Goal: Obtain resource: Obtain resource

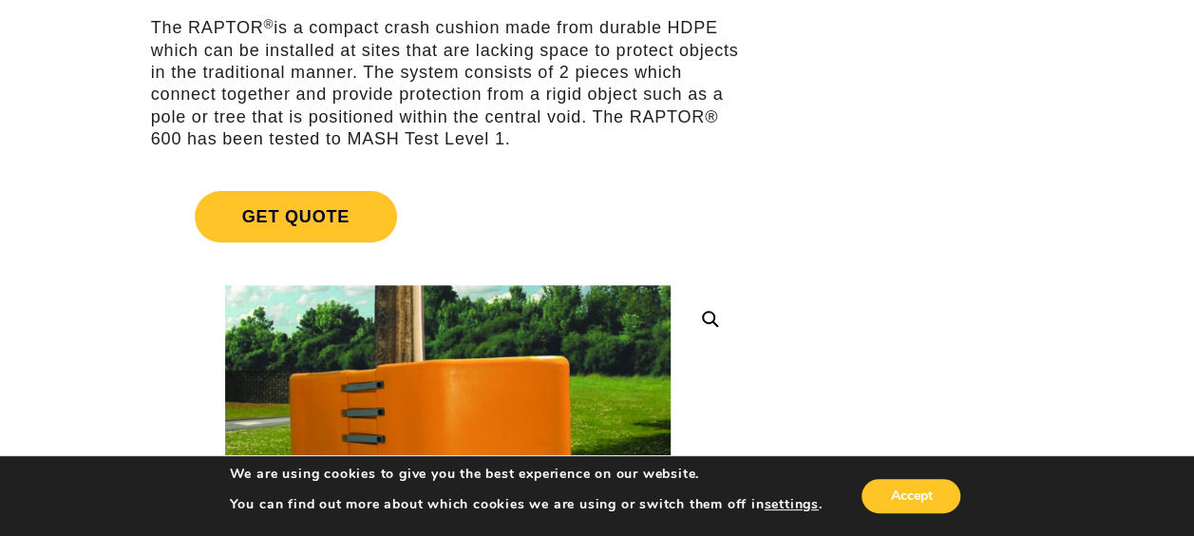
scroll to position [380, 0]
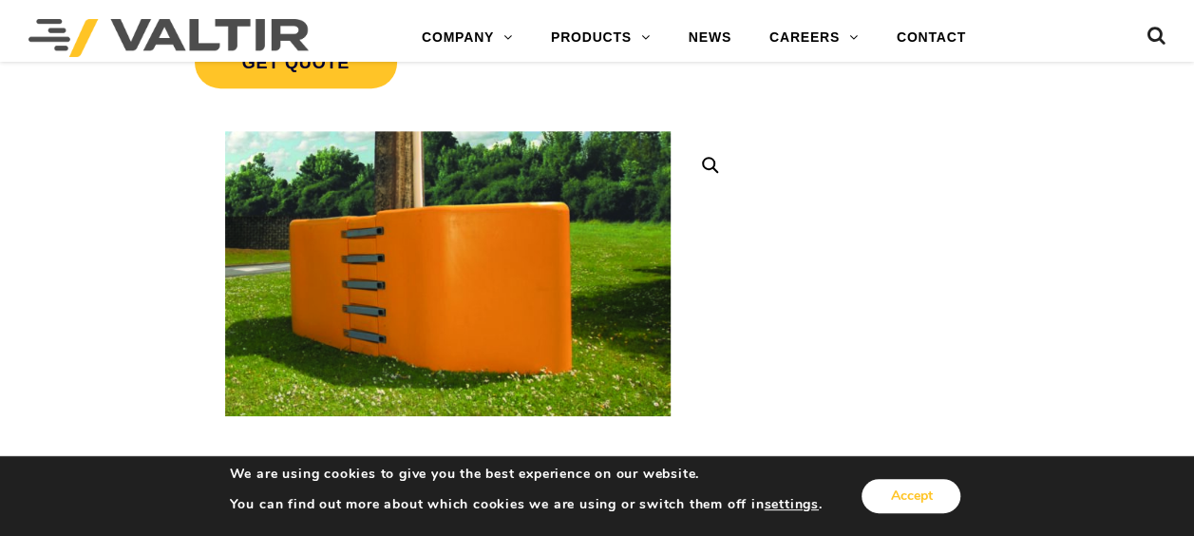
click at [912, 497] on button "Accept" at bounding box center [911, 496] width 99 height 34
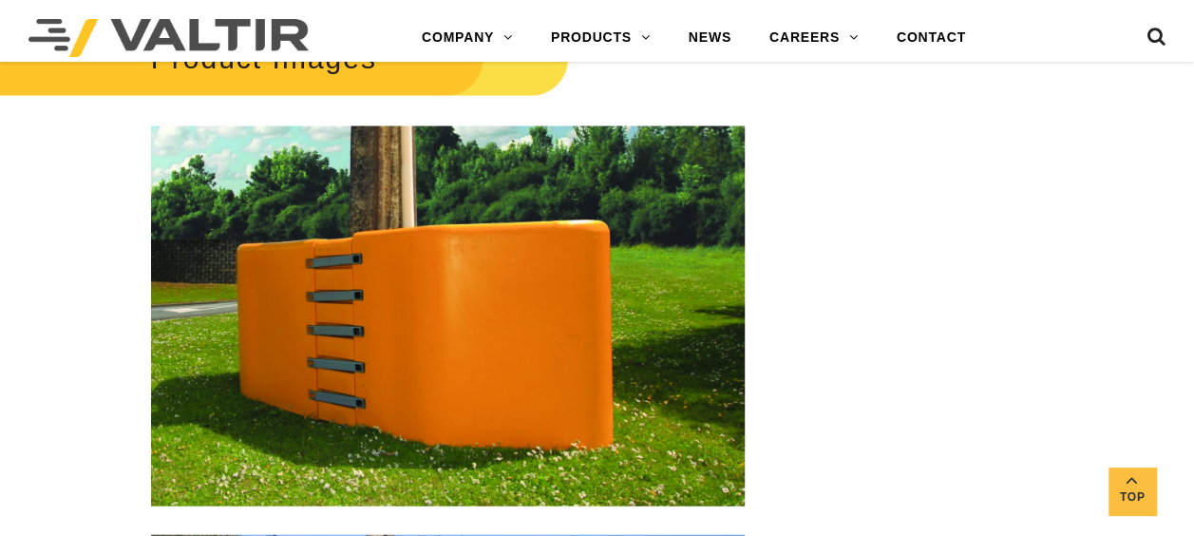
scroll to position [1900, 0]
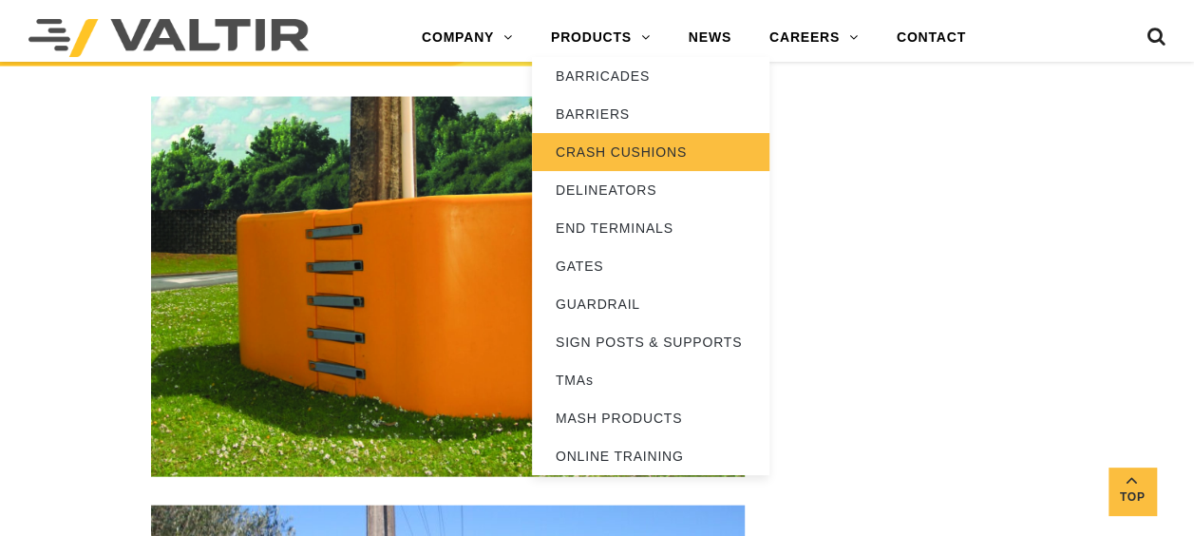
click at [599, 146] on link "CRASH CUSHIONS" at bounding box center [651, 152] width 238 height 38
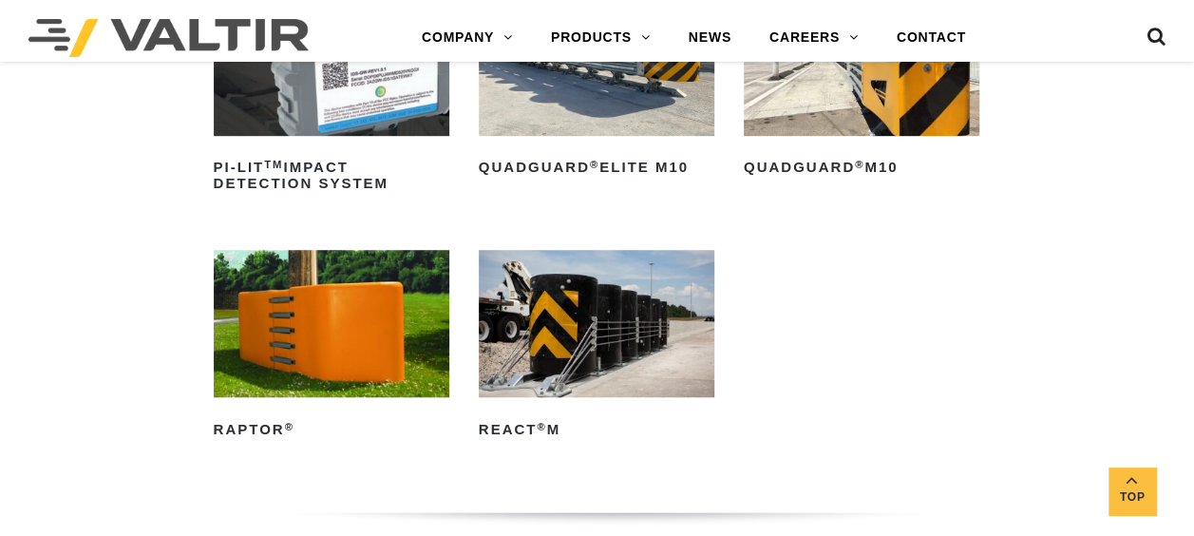
scroll to position [570, 0]
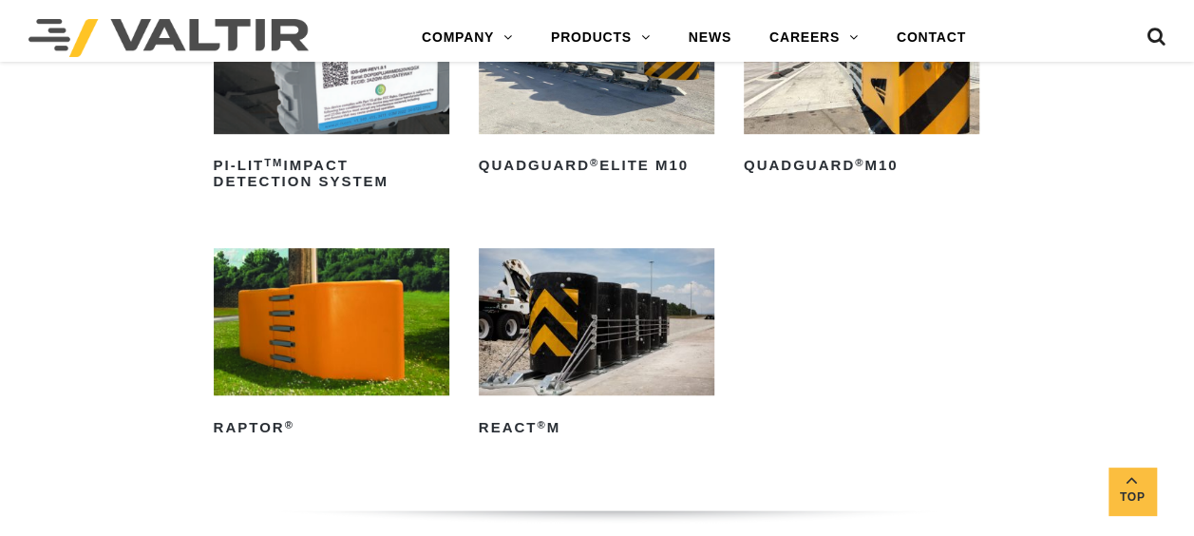
click at [319, 346] on img at bounding box center [332, 321] width 236 height 147
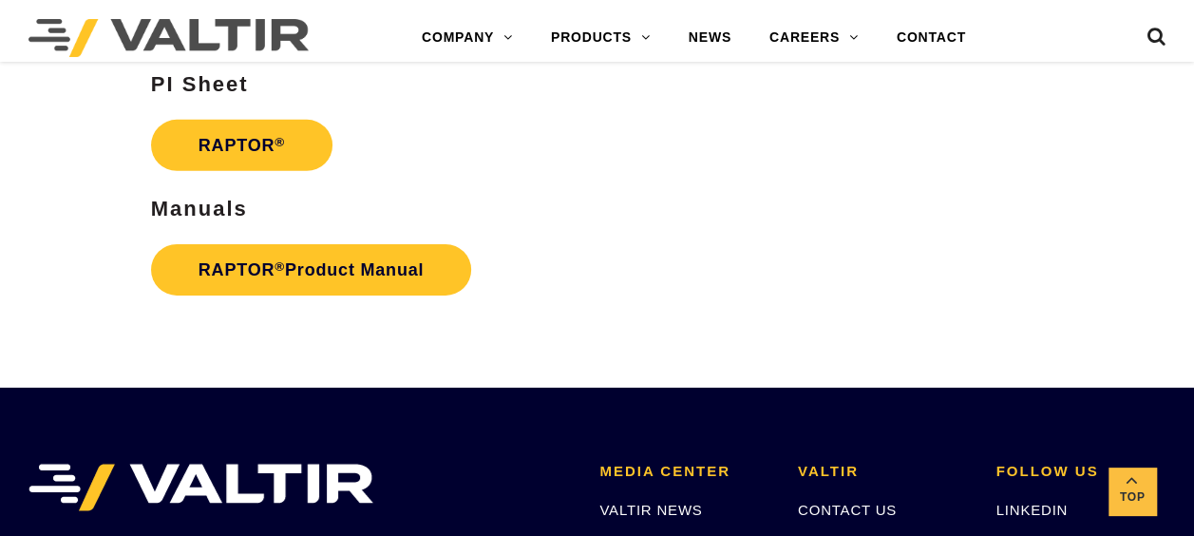
scroll to position [2945, 0]
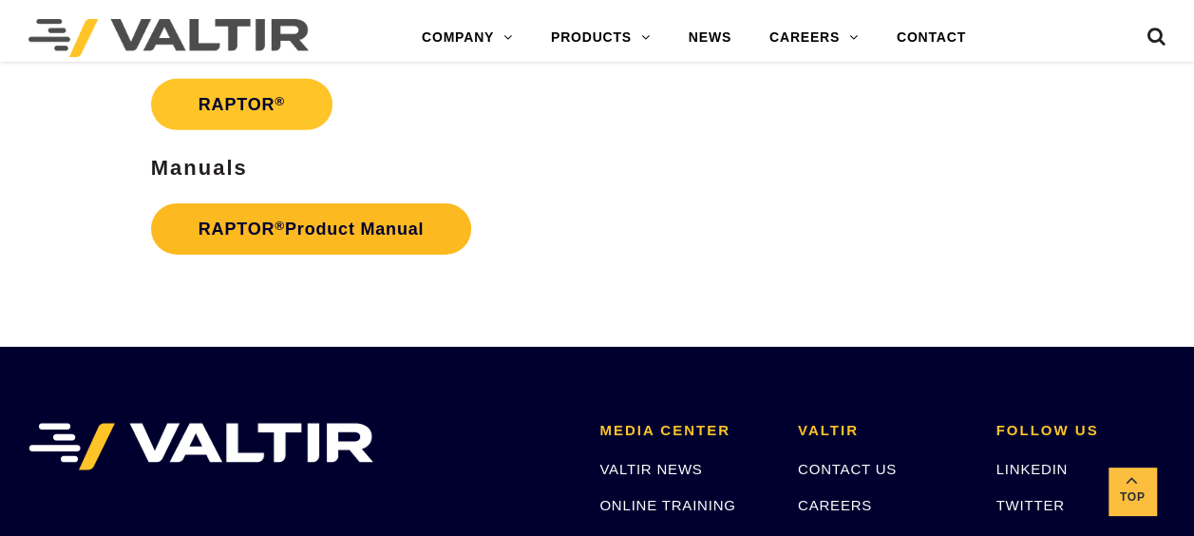
click at [314, 224] on link "RAPTOR ® Product Manual" at bounding box center [311, 228] width 320 height 51
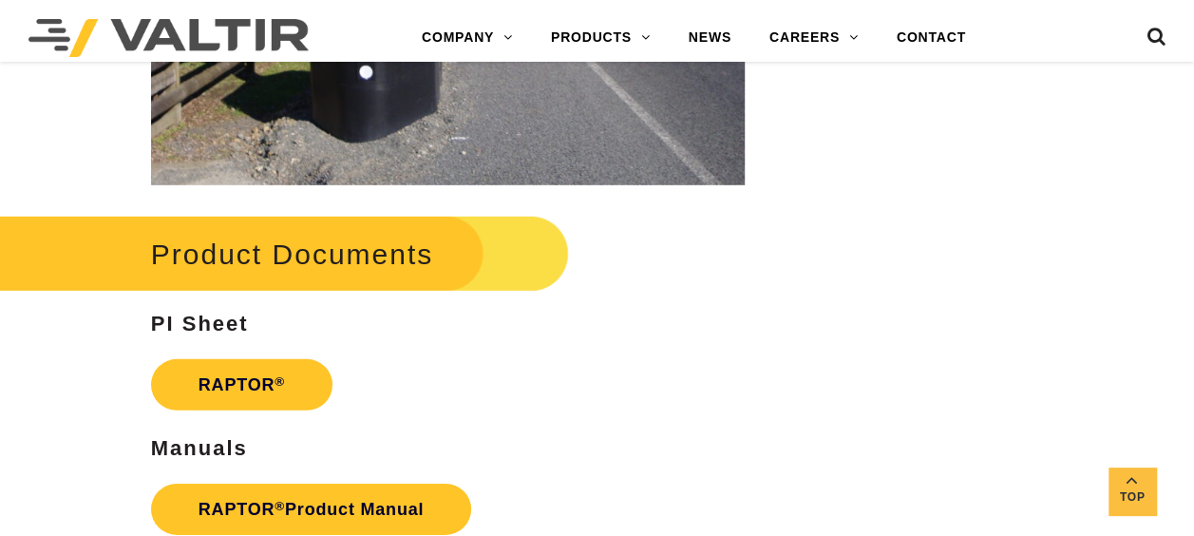
scroll to position [2375, 0]
